Goal: Complete application form

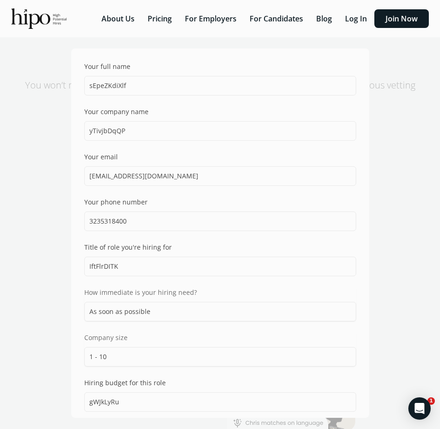
select select "ASAP"
select select "one_ten"
select select "can"
select select "ASAP"
select select "one_ten"
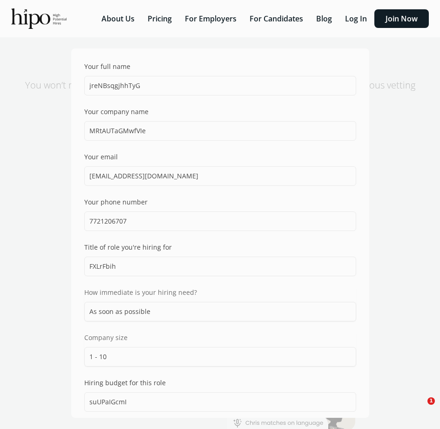
select select "can"
